Goal: Use online tool/utility: Utilize a website feature to perform a specific function

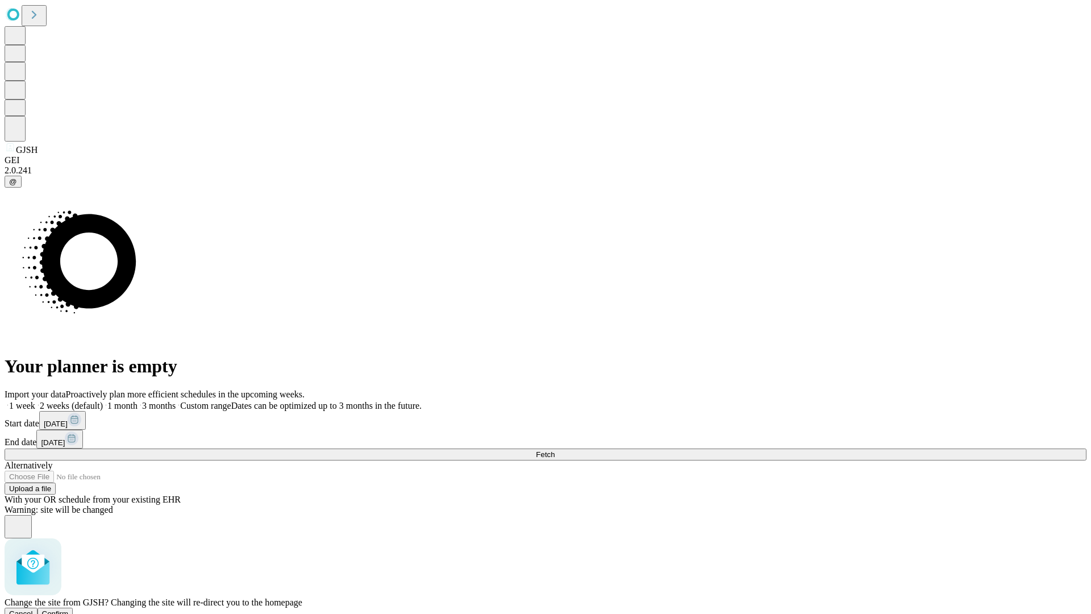
click at [69, 609] on span "Confirm" at bounding box center [55, 613] width 27 height 9
click at [35, 401] on label "1 week" at bounding box center [20, 406] width 31 height 10
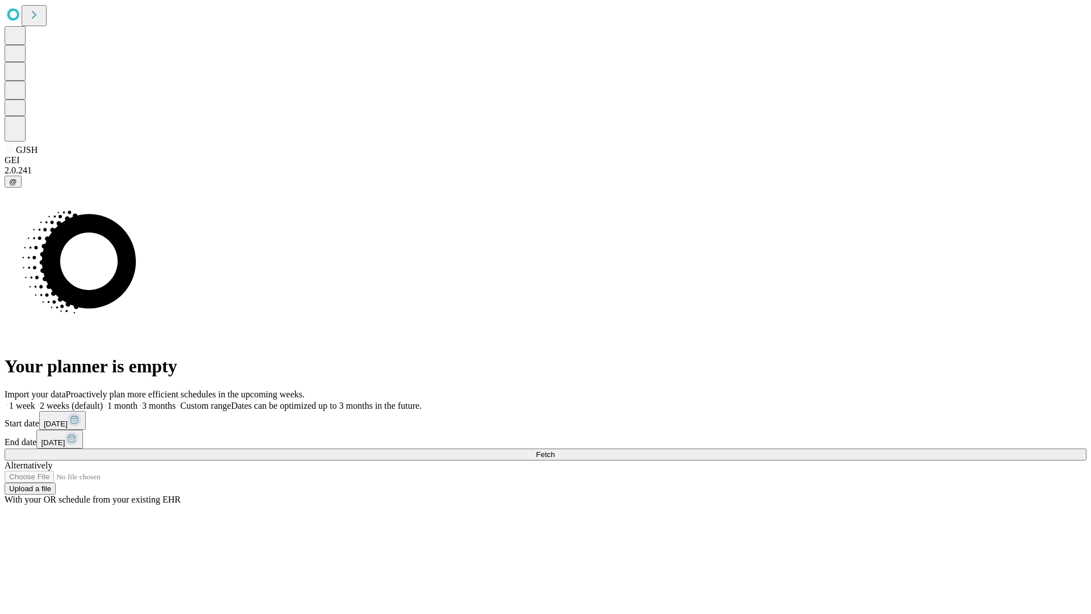
click at [555, 450] on span "Fetch" at bounding box center [545, 454] width 19 height 9
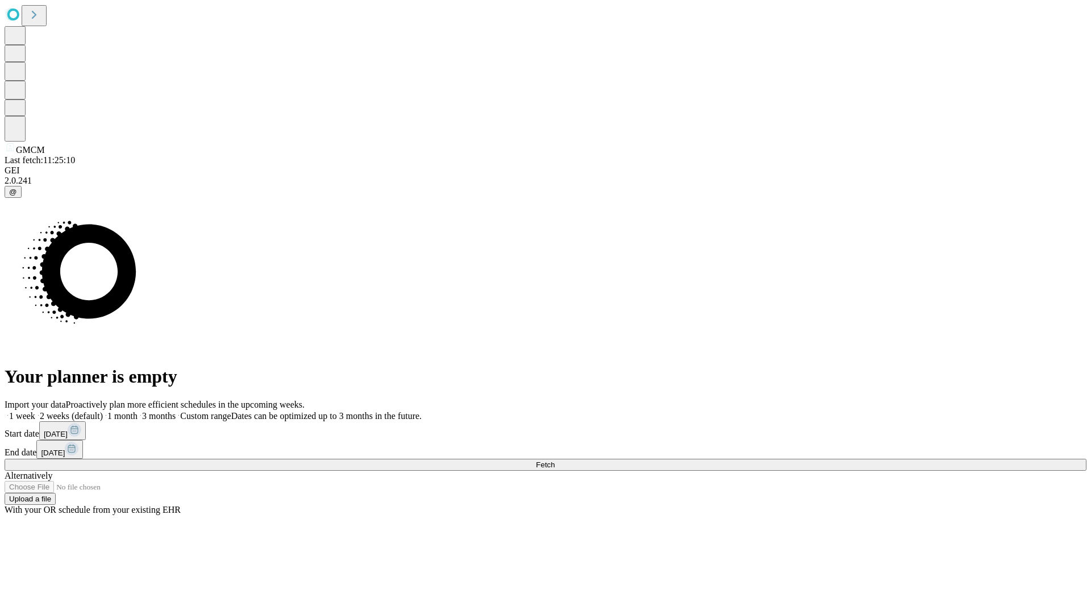
click at [35, 411] on label "1 week" at bounding box center [20, 416] width 31 height 10
click at [555, 460] on span "Fetch" at bounding box center [545, 464] width 19 height 9
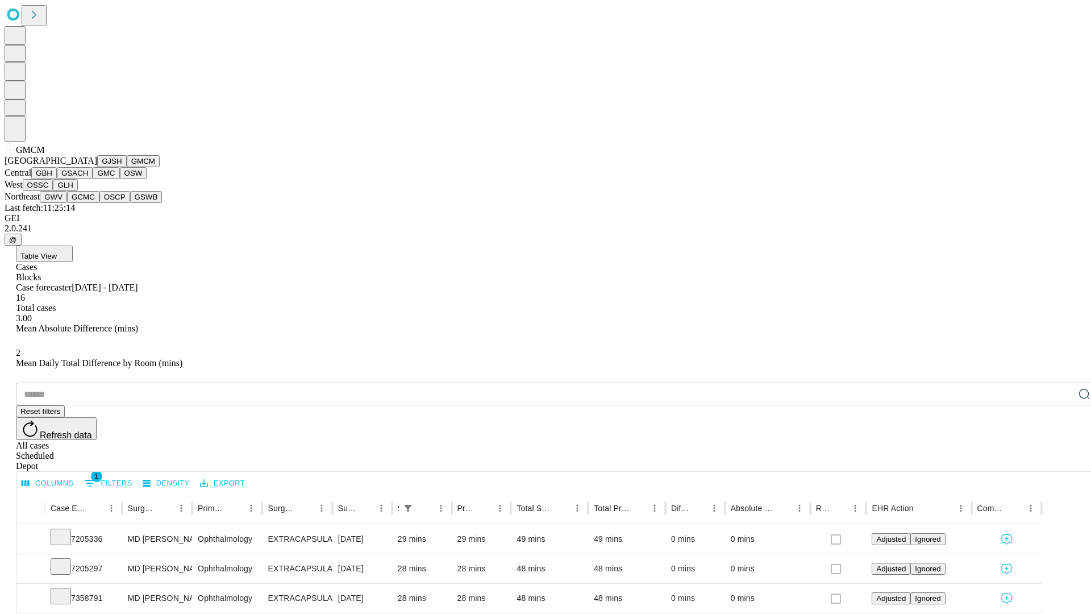
click at [57, 179] on button "GBH" at bounding box center [44, 173] width 26 height 12
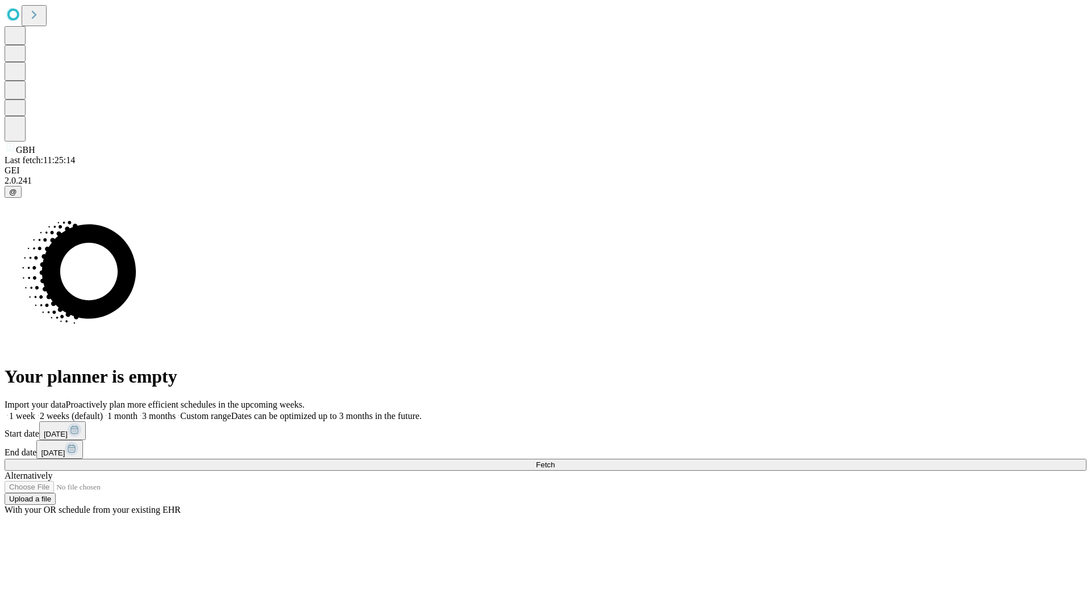
click at [35, 411] on label "1 week" at bounding box center [20, 416] width 31 height 10
click at [555, 460] on span "Fetch" at bounding box center [545, 464] width 19 height 9
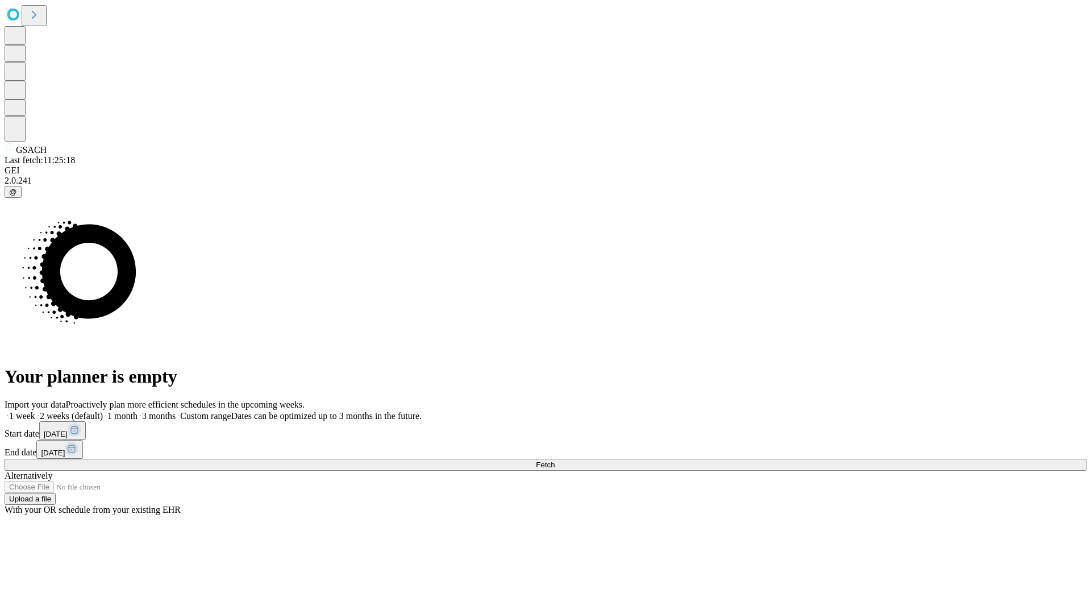
click at [35, 411] on label "1 week" at bounding box center [20, 416] width 31 height 10
click at [555, 460] on span "Fetch" at bounding box center [545, 464] width 19 height 9
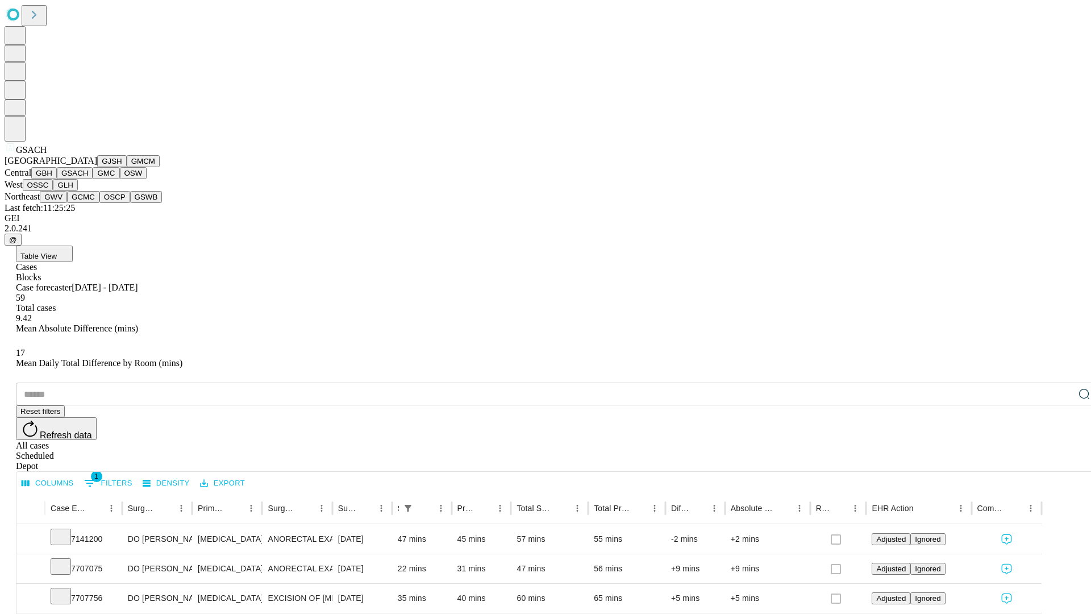
click at [93, 179] on button "GMC" at bounding box center [106, 173] width 27 height 12
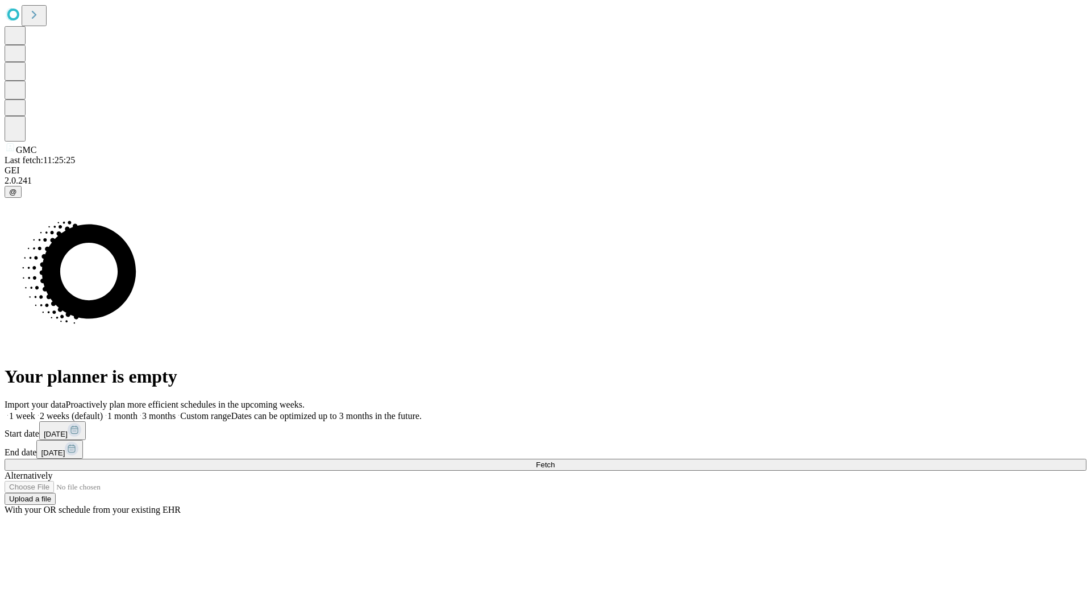
click at [35, 411] on label "1 week" at bounding box center [20, 416] width 31 height 10
click at [555, 460] on span "Fetch" at bounding box center [545, 464] width 19 height 9
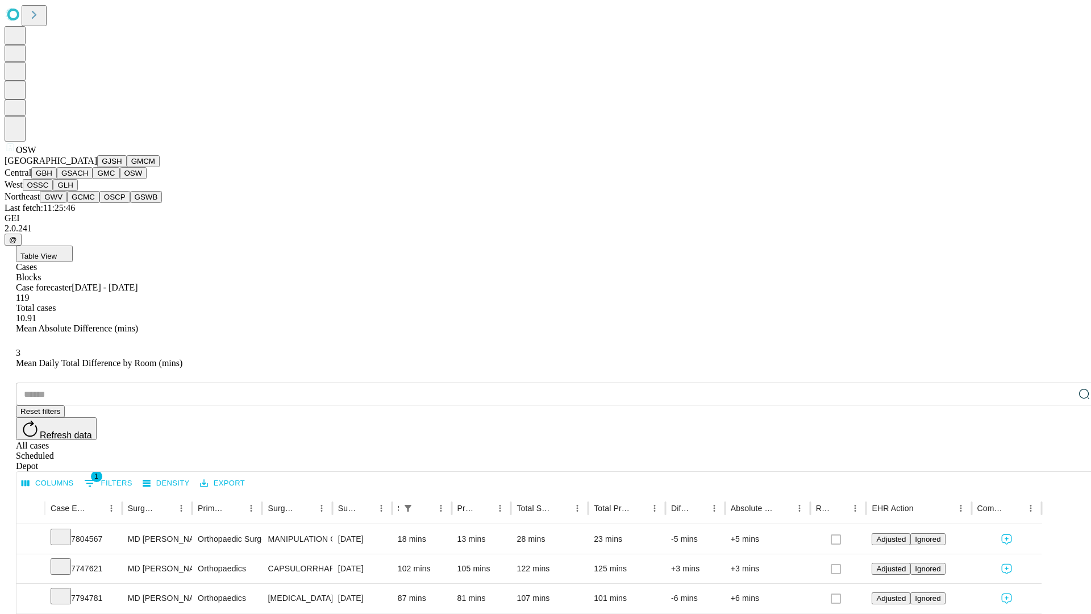
click at [53, 191] on button "OSSC" at bounding box center [38, 185] width 31 height 12
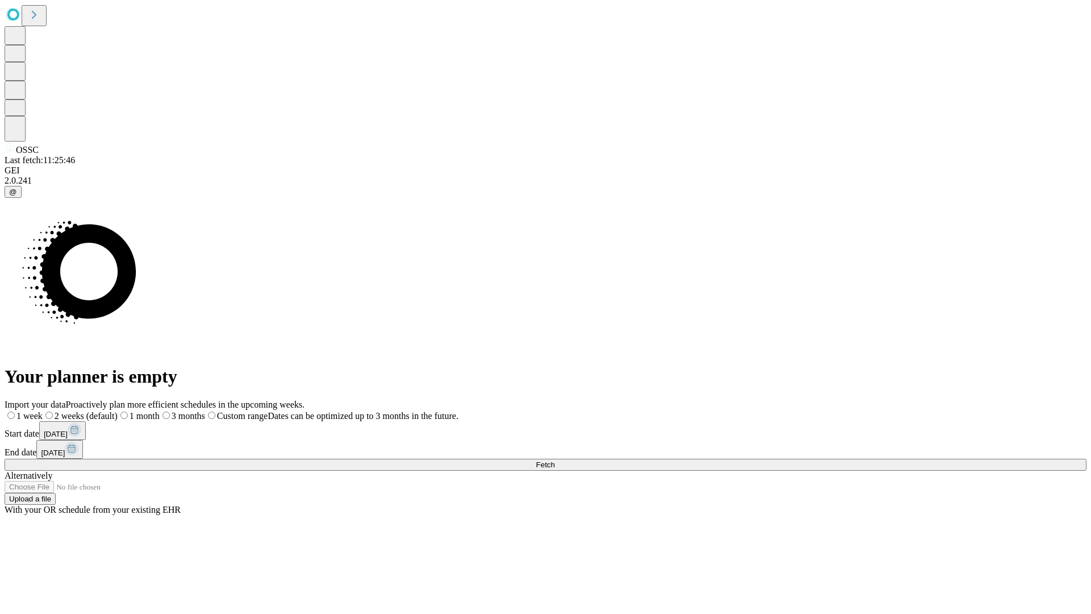
click at [43, 411] on label "1 week" at bounding box center [24, 416] width 38 height 10
click at [555, 460] on span "Fetch" at bounding box center [545, 464] width 19 height 9
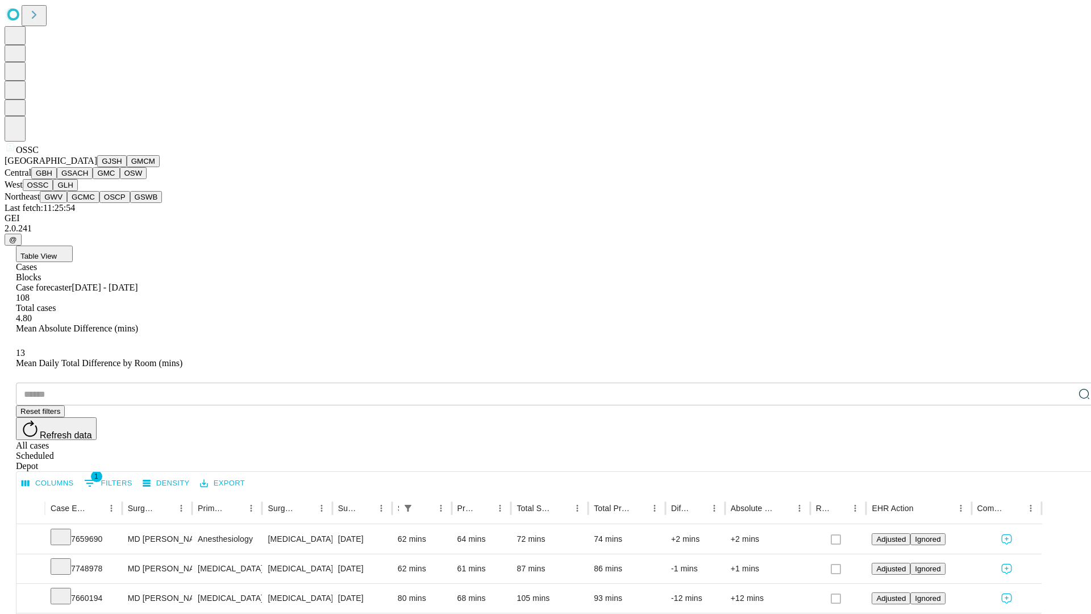
click at [77, 191] on button "GLH" at bounding box center [65, 185] width 24 height 12
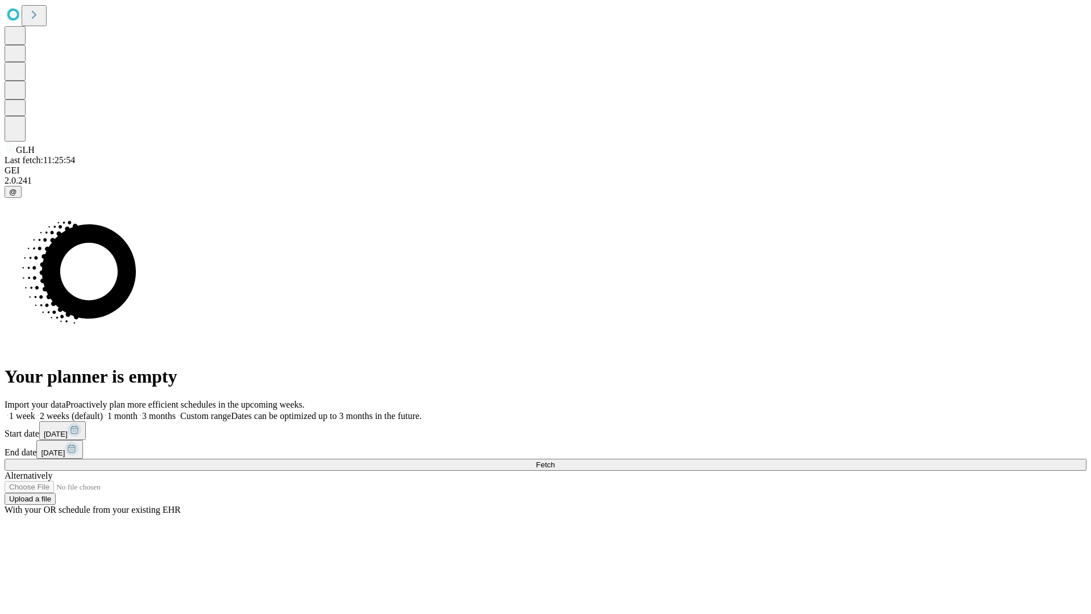
click at [35, 411] on label "1 week" at bounding box center [20, 416] width 31 height 10
click at [555, 460] on span "Fetch" at bounding box center [545, 464] width 19 height 9
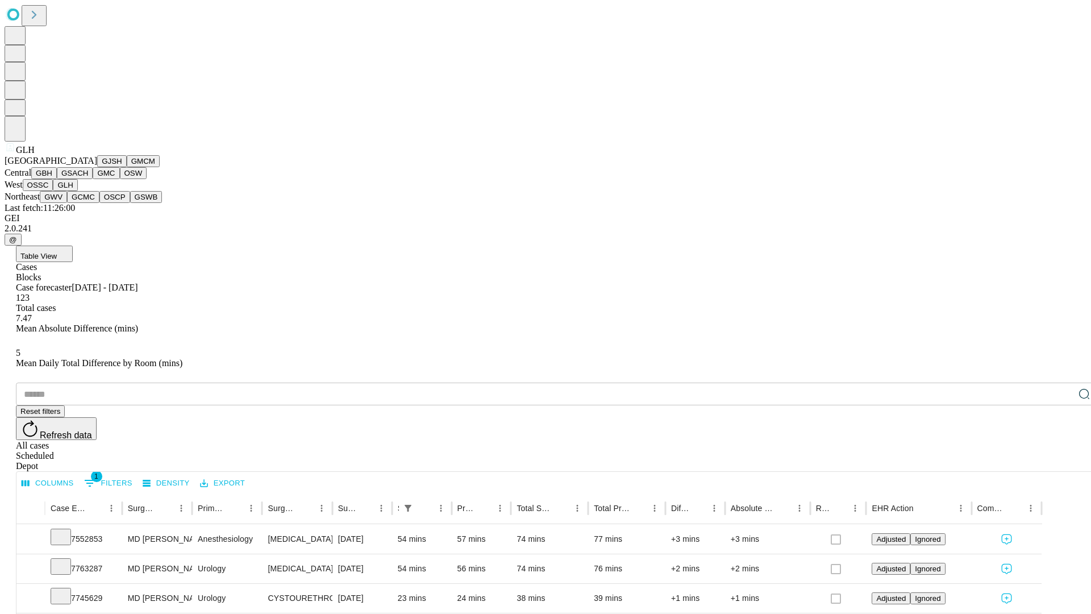
click at [67, 203] on button "GWV" at bounding box center [53, 197] width 27 height 12
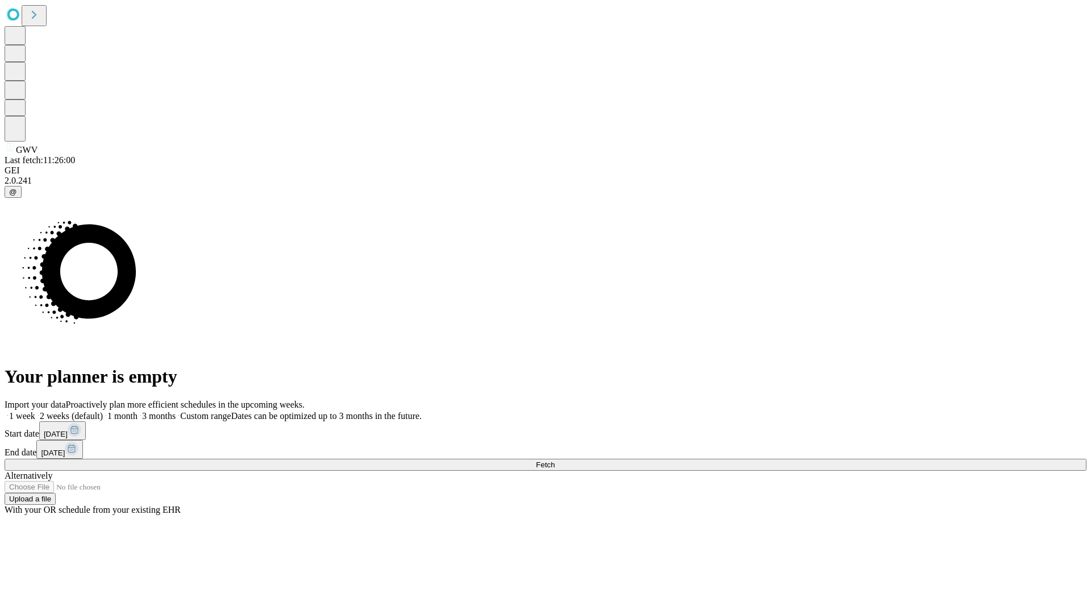
click at [35, 411] on label "1 week" at bounding box center [20, 416] width 31 height 10
click at [555, 460] on span "Fetch" at bounding box center [545, 464] width 19 height 9
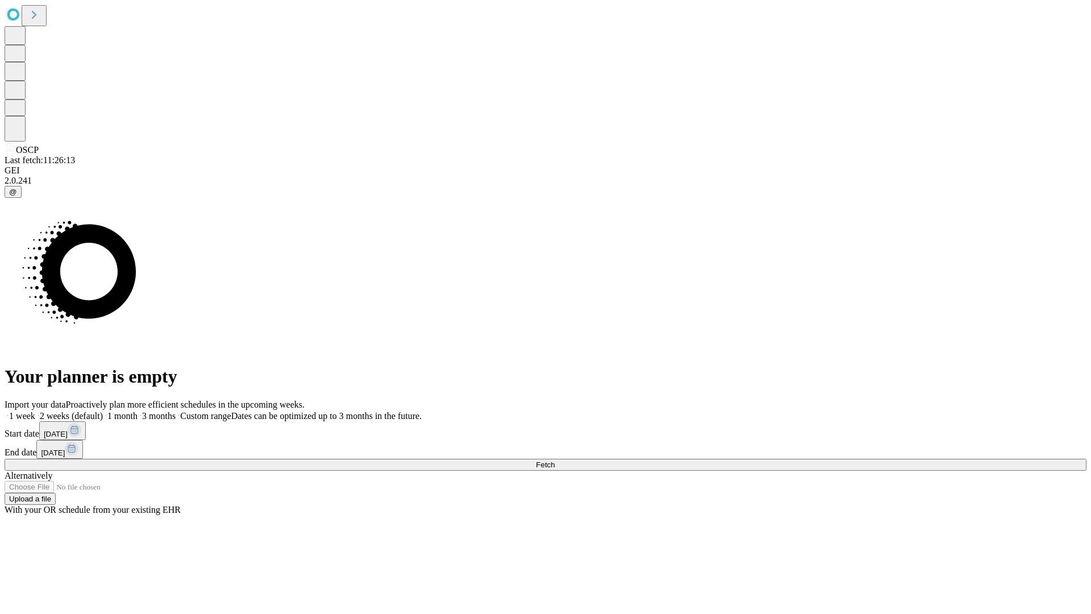
click at [555, 460] on span "Fetch" at bounding box center [545, 464] width 19 height 9
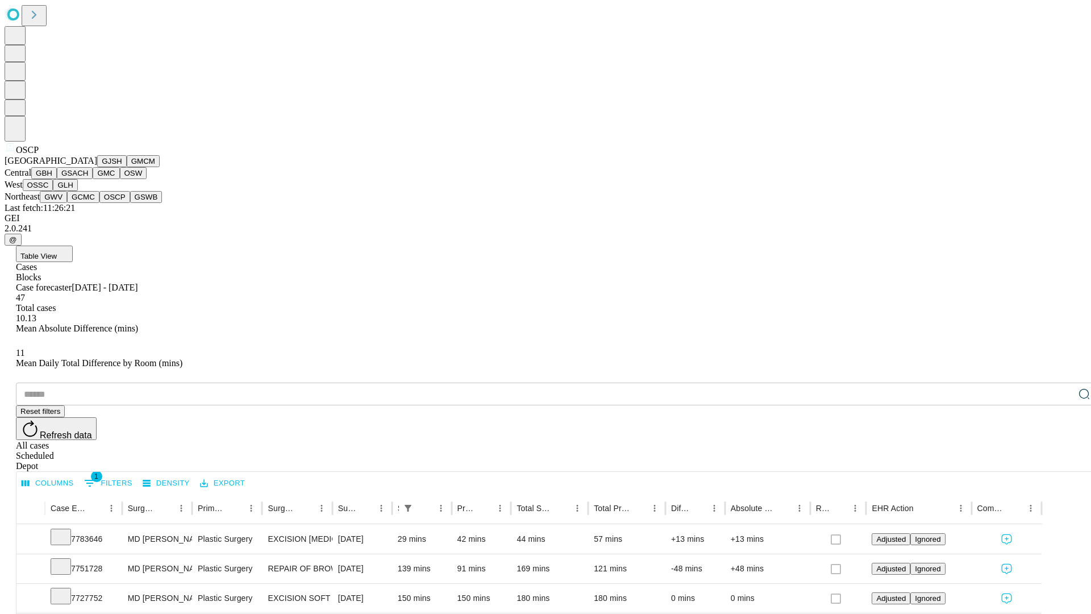
click at [130, 203] on button "GSWB" at bounding box center [146, 197] width 32 height 12
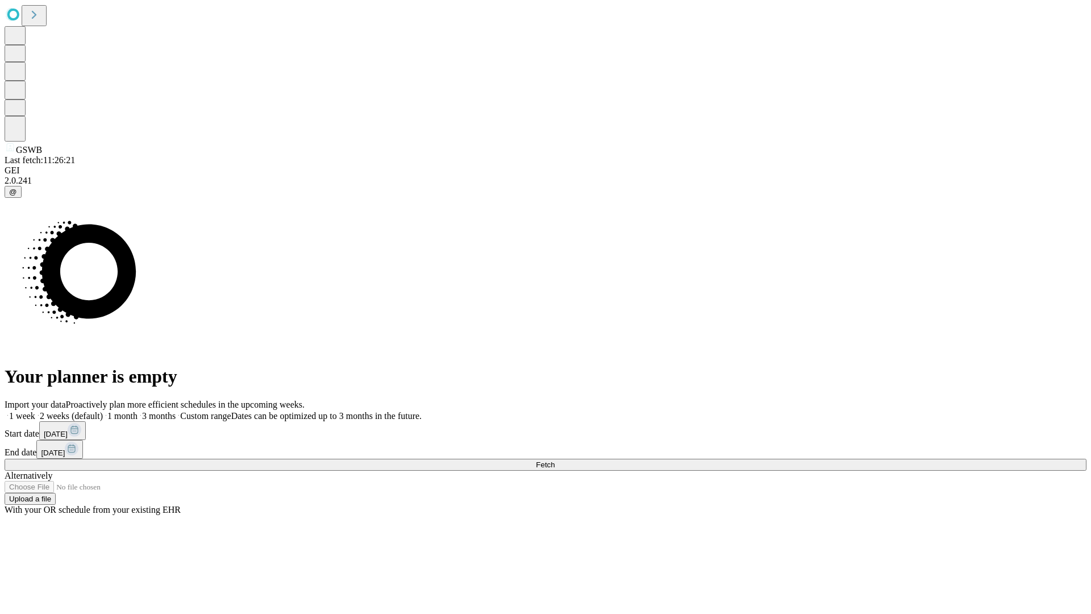
click at [35, 411] on label "1 week" at bounding box center [20, 416] width 31 height 10
click at [555, 460] on span "Fetch" at bounding box center [545, 464] width 19 height 9
